Goal: Task Accomplishment & Management: Manage account settings

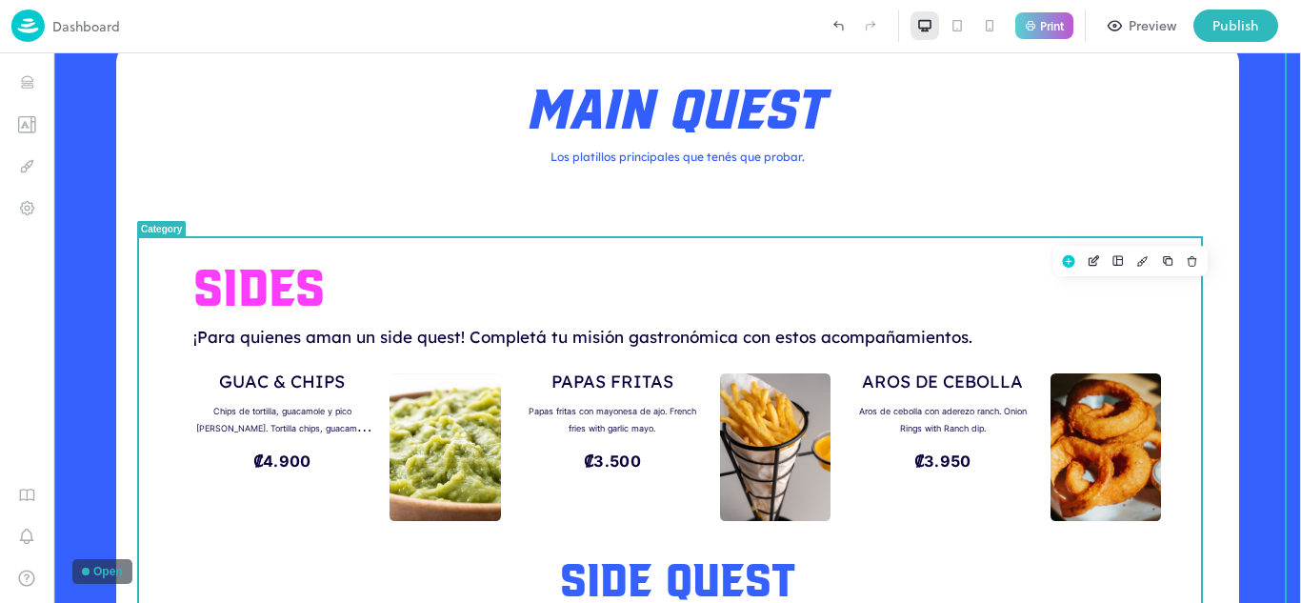
scroll to position [464, 0]
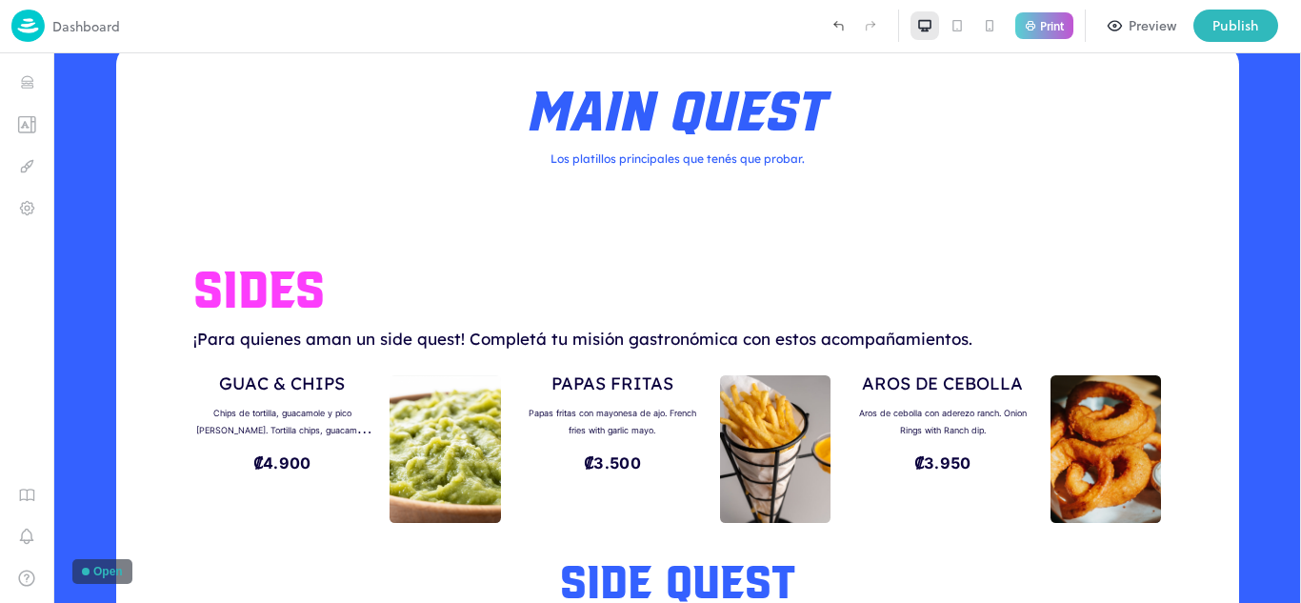
click at [959, 16] on div at bounding box center [957, 25] width 29 height 29
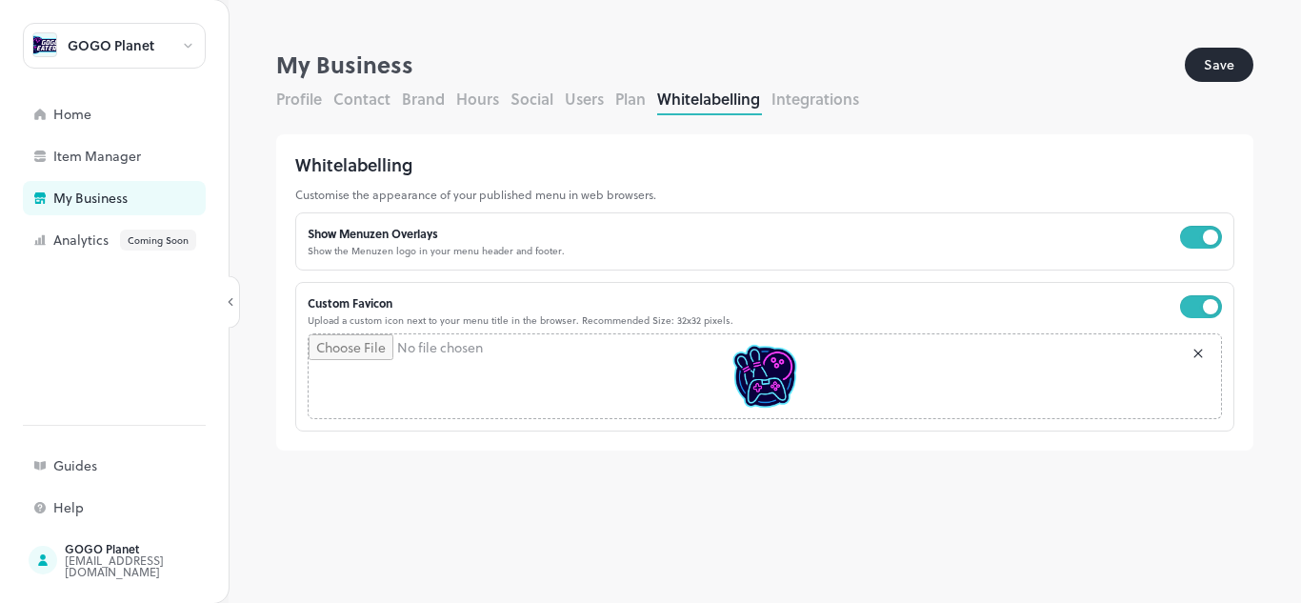
click at [97, 174] on div "GOGO Planet Home Item Manager My Business Analytics Coming Soon" at bounding box center [114, 140] width 183 height 234
click at [95, 167] on div "Item Manager" at bounding box center [114, 156] width 183 height 34
